Goal: Navigation & Orientation: Find specific page/section

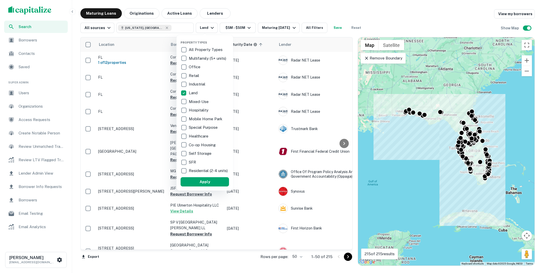
scroll to position [36, 0]
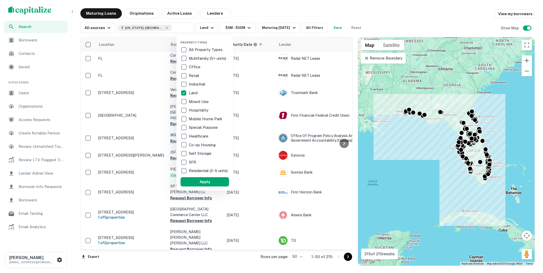
click at [36, 91] on div at bounding box center [271, 136] width 543 height 273
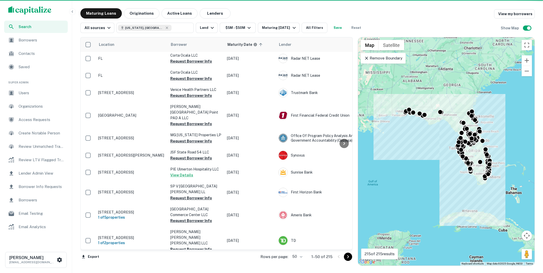
click at [27, 93] on span "Users" at bounding box center [42, 93] width 46 height 6
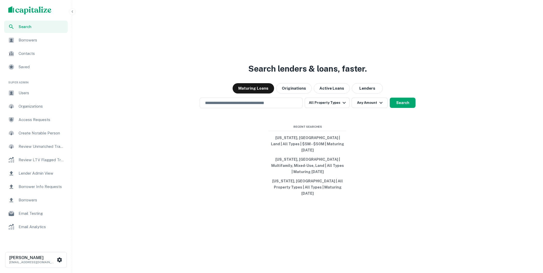
click at [46, 95] on span "Users" at bounding box center [42, 93] width 46 height 6
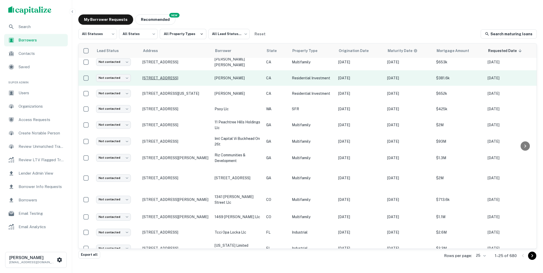
click at [207, 78] on p "[STREET_ADDRESS]" at bounding box center [175, 78] width 67 height 5
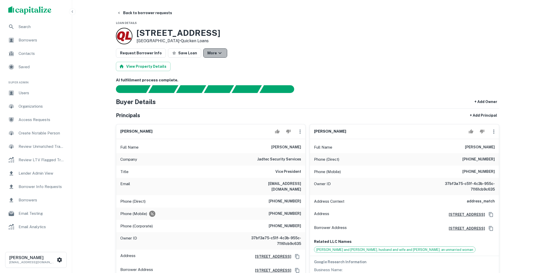
click at [211, 57] on button "More" at bounding box center [215, 52] width 24 height 9
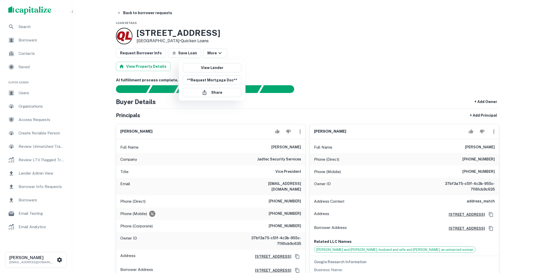
click at [239, 41] on div at bounding box center [271, 136] width 543 height 273
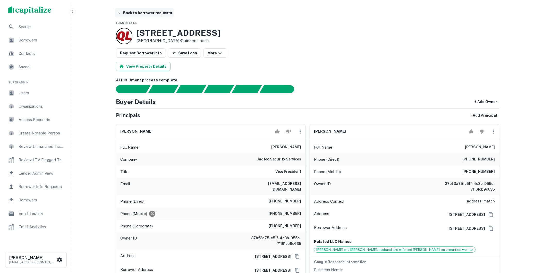
click at [157, 14] on button "Back to borrower requests" at bounding box center [144, 12] width 59 height 9
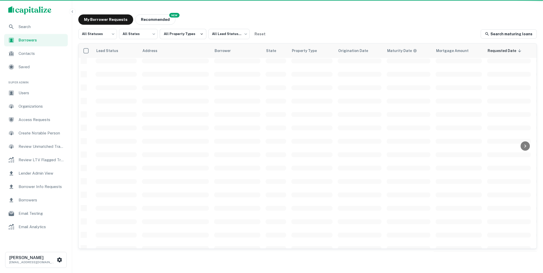
scroll to position [36, 0]
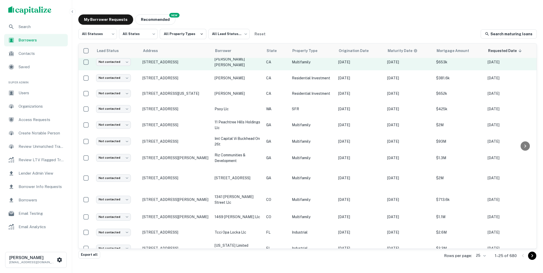
click at [205, 65] on td "2551 L St San Diego, CA92102" at bounding box center [176, 62] width 72 height 16
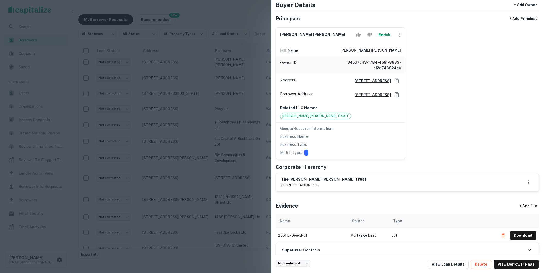
scroll to position [37, 0]
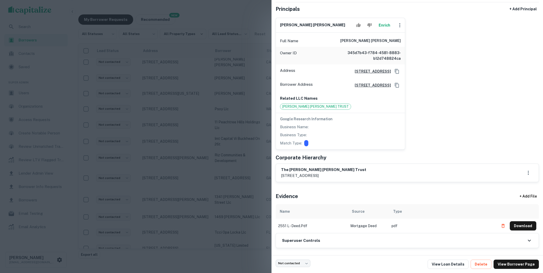
click at [261, 208] on div at bounding box center [271, 136] width 543 height 273
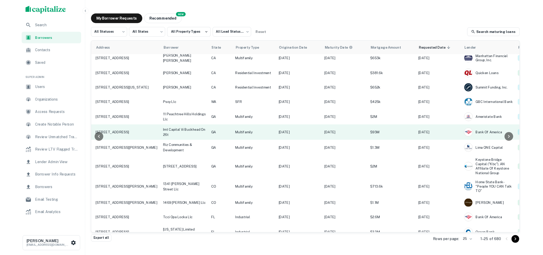
scroll to position [36, 87]
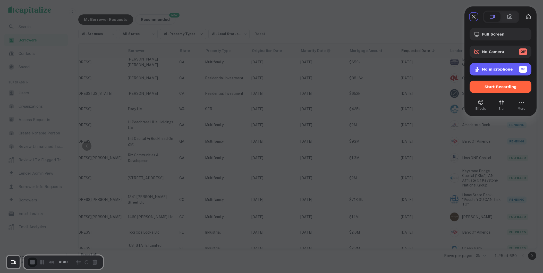
click at [497, 70] on span "No microphone" at bounding box center [497, 69] width 31 height 4
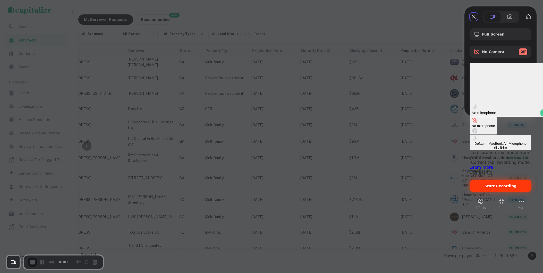
click at [487, 180] on div "Start Recording" at bounding box center [500, 186] width 62 height 12
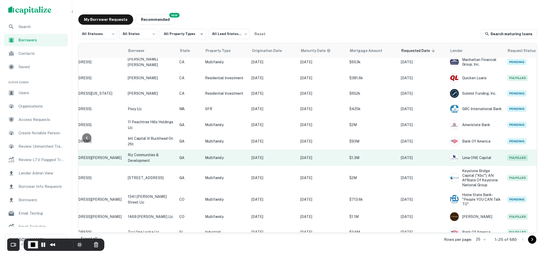
click at [332, 157] on p "Sep 30, 2025" at bounding box center [322, 158] width 44 height 6
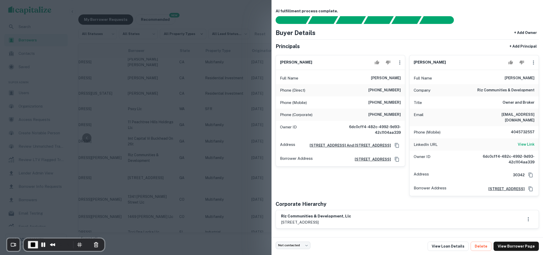
click at [235, 221] on div at bounding box center [271, 127] width 543 height 255
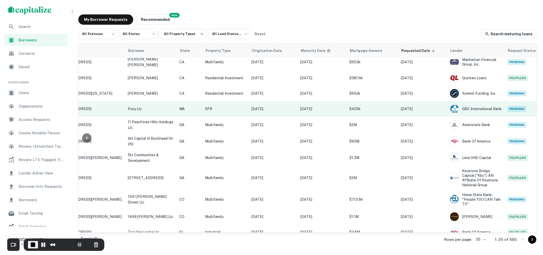
click at [168, 109] on p "psoy llc" at bounding box center [151, 109] width 46 height 6
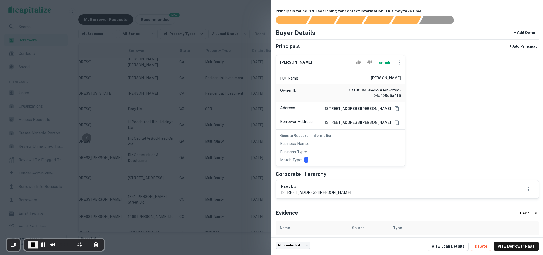
click at [228, 140] on div at bounding box center [271, 127] width 543 height 255
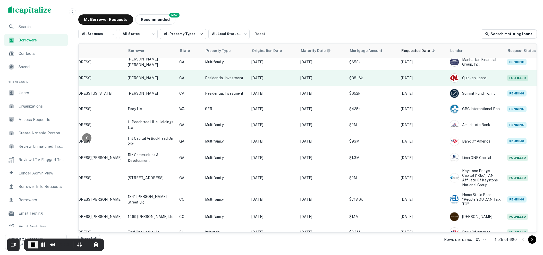
click at [196, 78] on p "CA" at bounding box center [189, 78] width 21 height 6
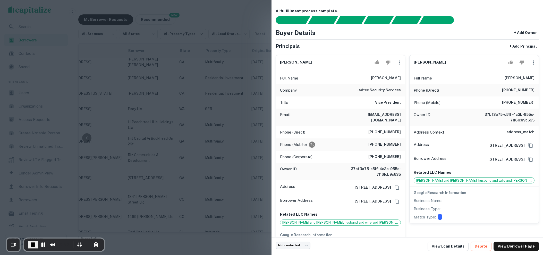
click at [236, 191] on div at bounding box center [271, 127] width 543 height 255
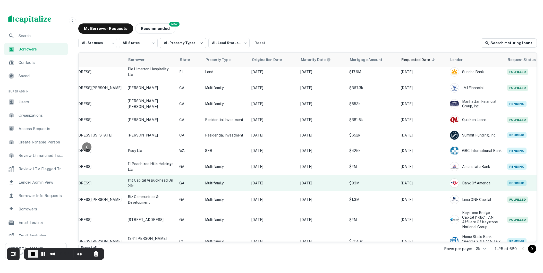
scroll to position [0, 87]
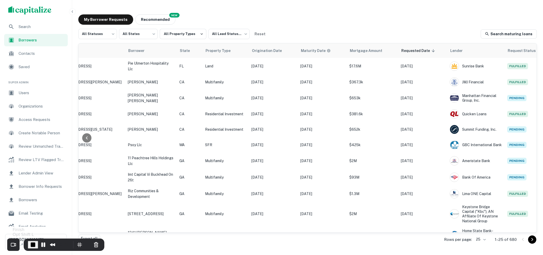
click at [32, 242] on span "End Recording" at bounding box center [33, 245] width 6 height 6
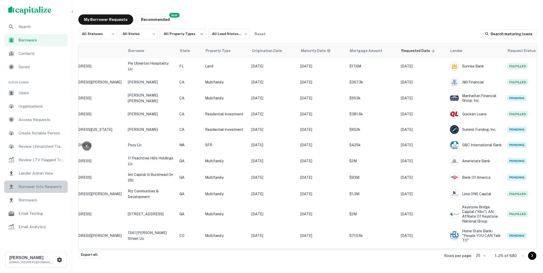
click at [42, 189] on span "Borrower Info Requests" at bounding box center [42, 187] width 46 height 6
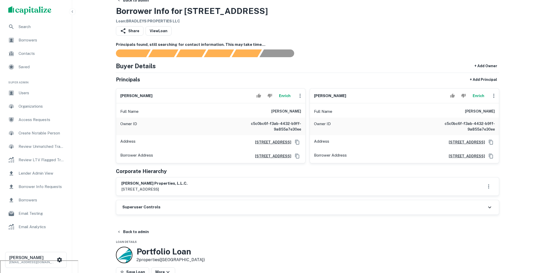
scroll to position [18, 0]
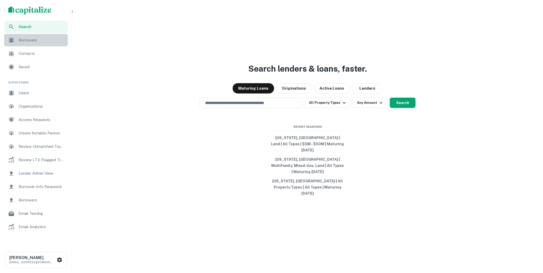
click at [40, 40] on span "Borrowers" at bounding box center [42, 40] width 46 height 6
